Goal: Task Accomplishment & Management: Use online tool/utility

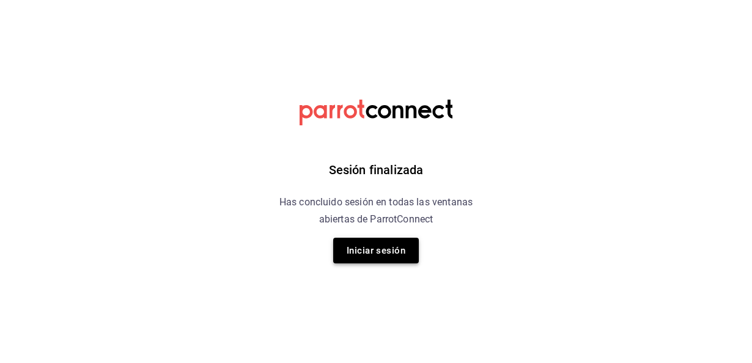
click at [366, 256] on button "Iniciar sesión" at bounding box center [376, 251] width 86 height 26
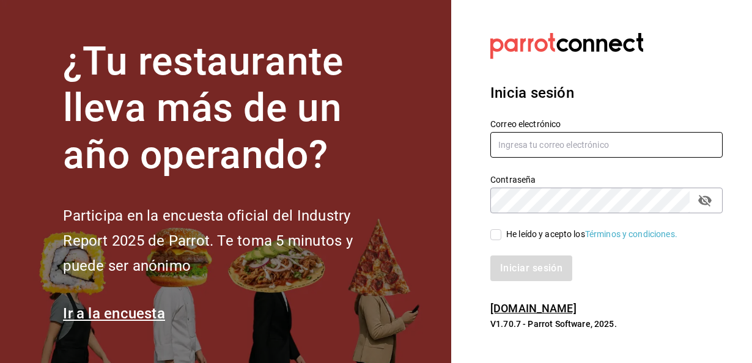
type input "cortes.portofinomf@gmail.com"
click at [493, 234] on input "He leído y acepto los Términos y condiciones." at bounding box center [495, 234] width 11 height 11
checkbox input "true"
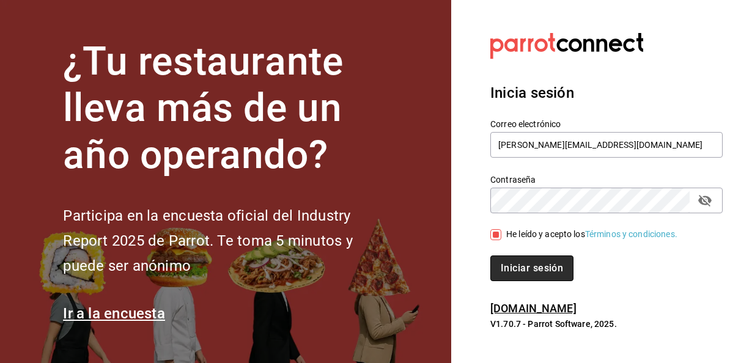
click at [517, 273] on button "Iniciar sesión" at bounding box center [531, 269] width 83 height 26
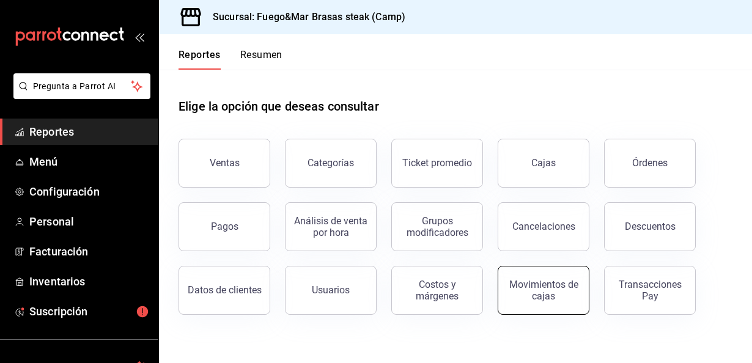
click at [532, 295] on div "Movimientos de cajas" at bounding box center [544, 290] width 76 height 23
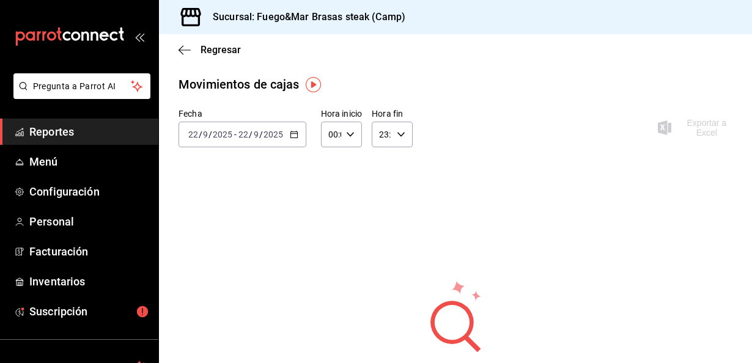
click at [295, 137] on icon "button" at bounding box center [294, 134] width 9 height 9
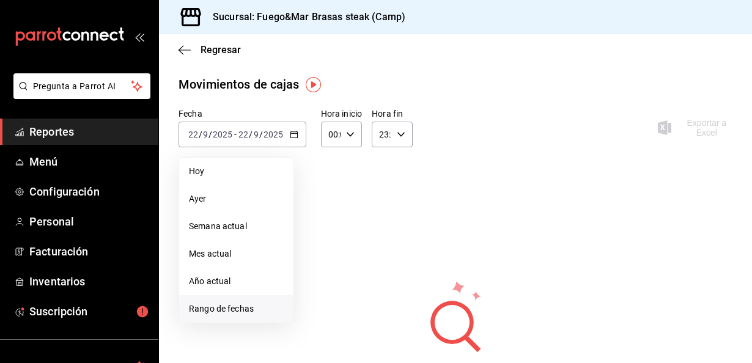
click at [243, 317] on li "Rango de fechas" at bounding box center [236, 309] width 114 height 28
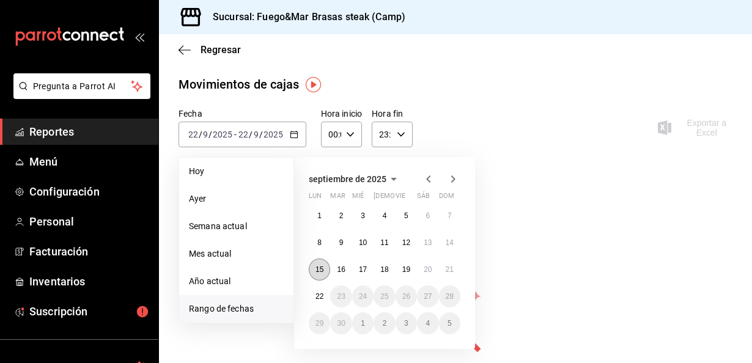
click at [314, 267] on button "15" at bounding box center [319, 270] width 21 height 22
click at [317, 300] on abbr "22" at bounding box center [320, 296] width 8 height 9
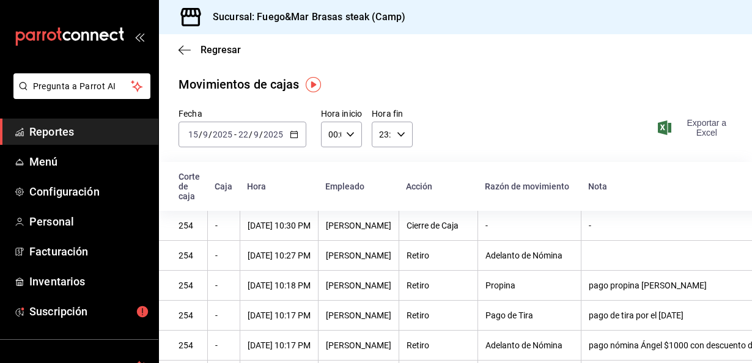
click at [705, 124] on span "Exportar a Excel" at bounding box center [696, 128] width 72 height 20
